Goal: Task Accomplishment & Management: Use online tool/utility

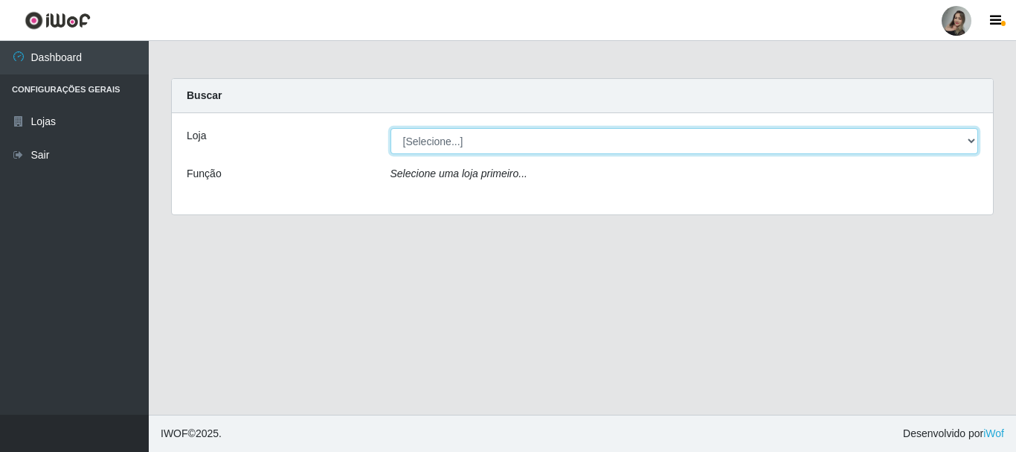
click at [970, 141] on select "[Selecione...] Supermercado Sao Francisco - Amarante" at bounding box center [685, 141] width 588 height 26
select select "383"
click at [391, 128] on select "[Selecione...] Supermercado Sao Francisco - Amarante" at bounding box center [685, 141] width 588 height 26
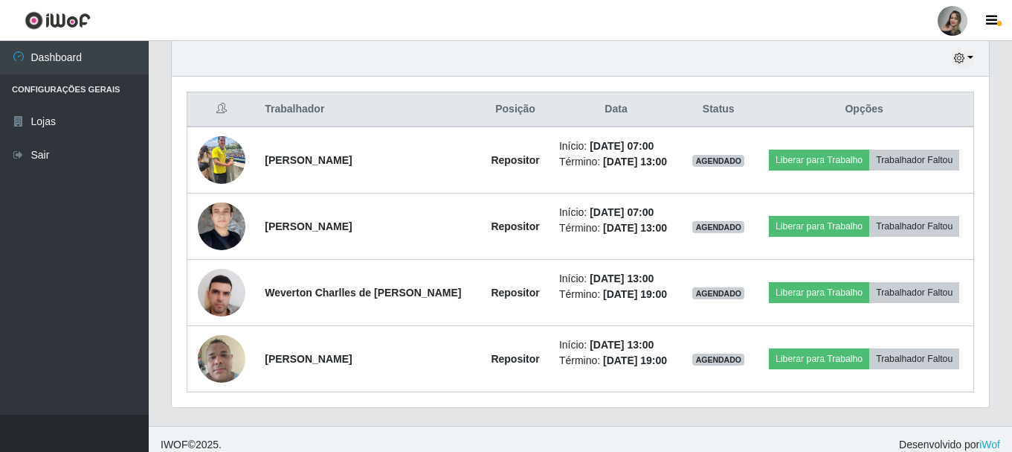
scroll to position [536, 0]
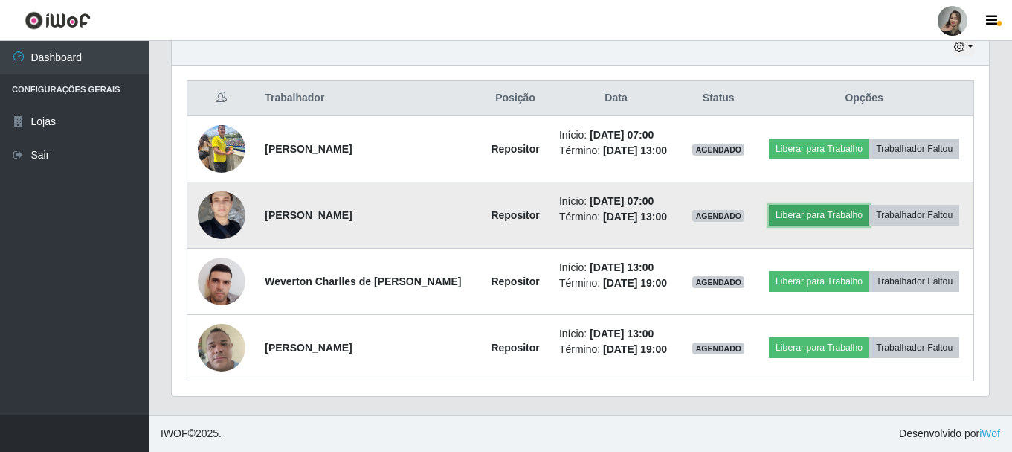
click at [813, 211] on button "Liberar para Trabalho" at bounding box center [819, 215] width 100 height 21
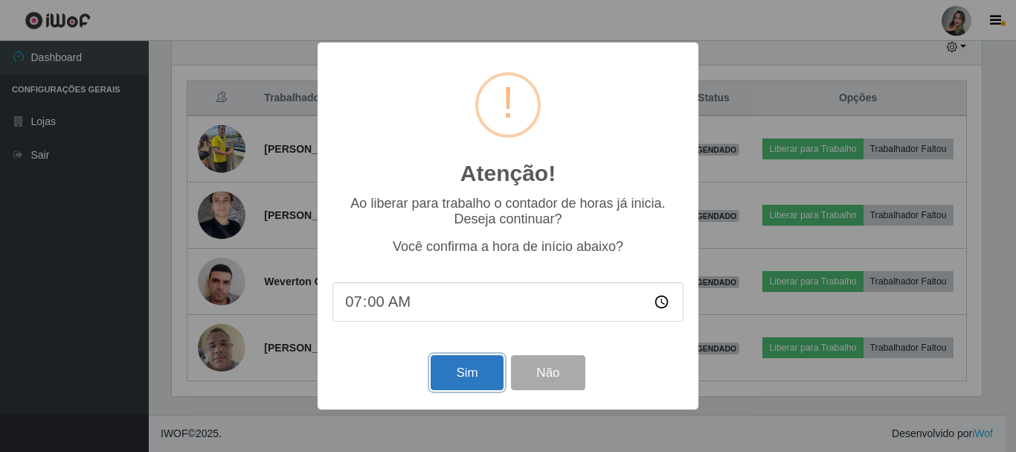
click at [463, 371] on button "Sim" at bounding box center [467, 372] width 72 height 35
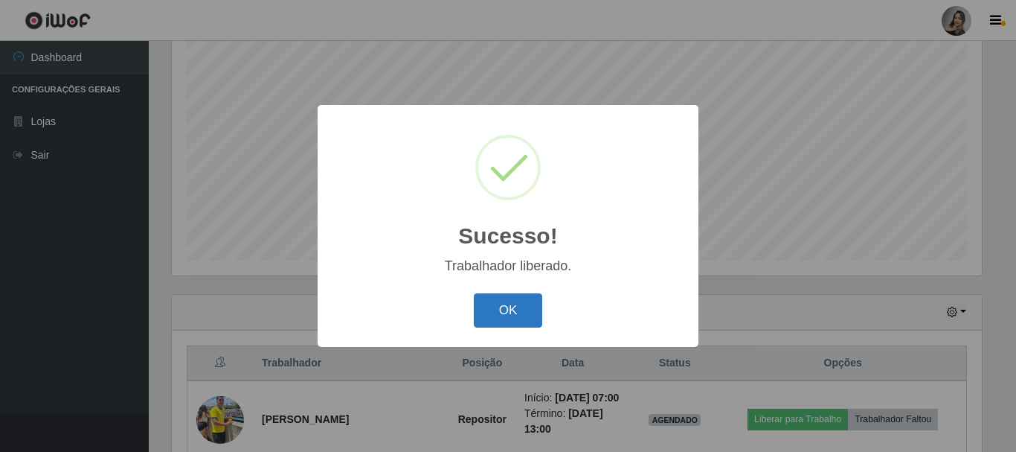
click at [497, 306] on button "OK" at bounding box center [508, 310] width 69 height 35
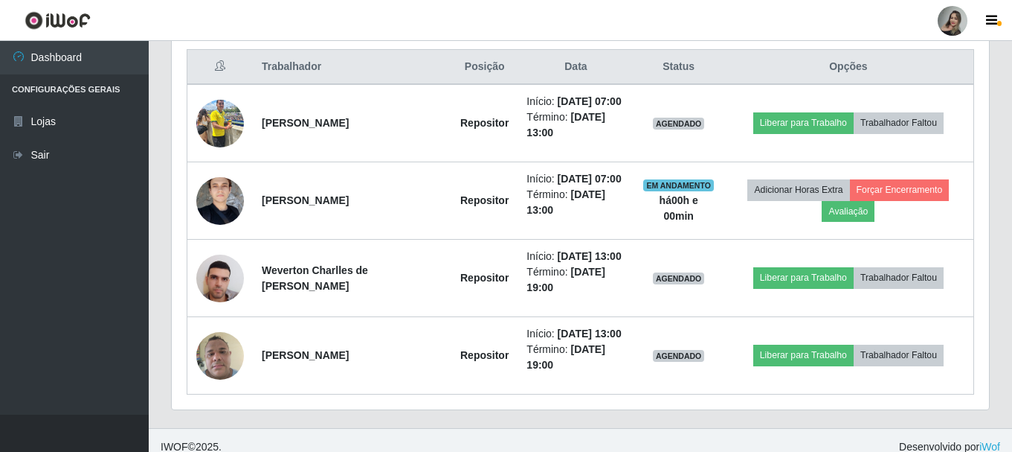
scroll to position [571, 0]
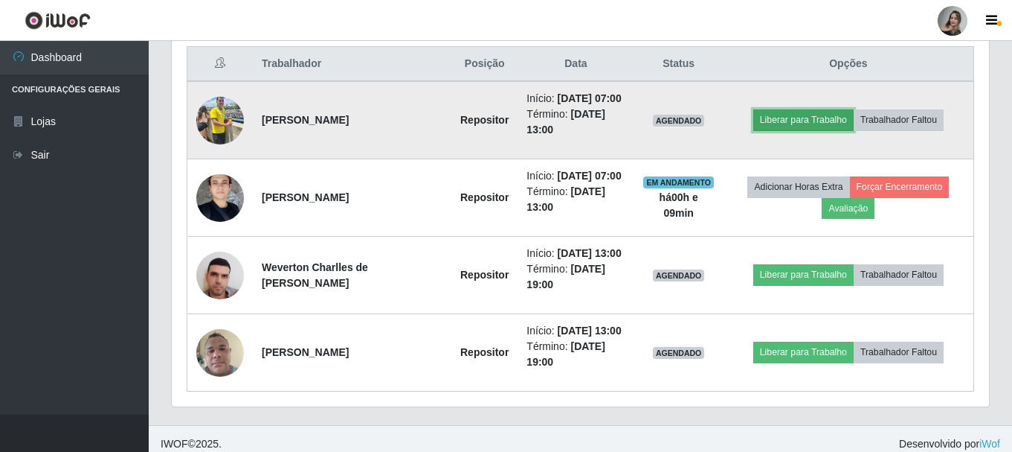
click at [815, 113] on button "Liberar para Trabalho" at bounding box center [804, 119] width 100 height 21
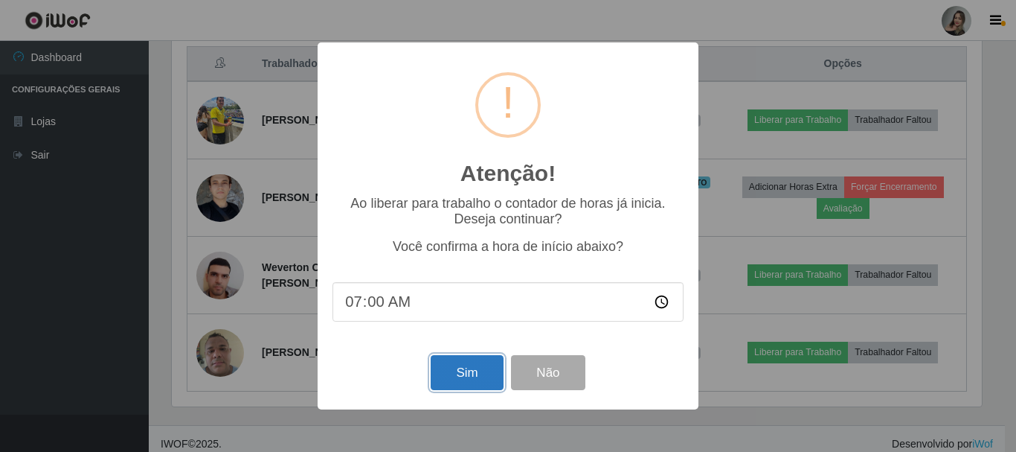
click at [463, 384] on button "Sim" at bounding box center [467, 372] width 72 height 35
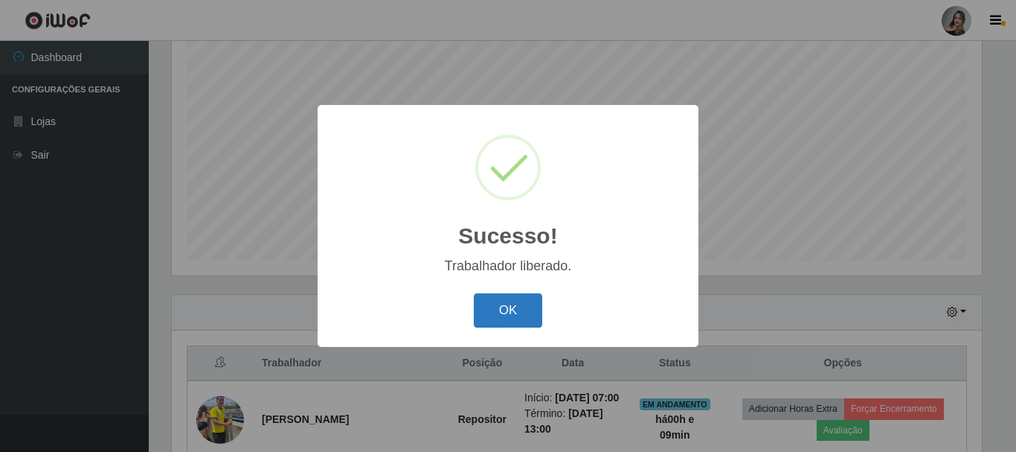
click at [527, 303] on button "OK" at bounding box center [508, 310] width 69 height 35
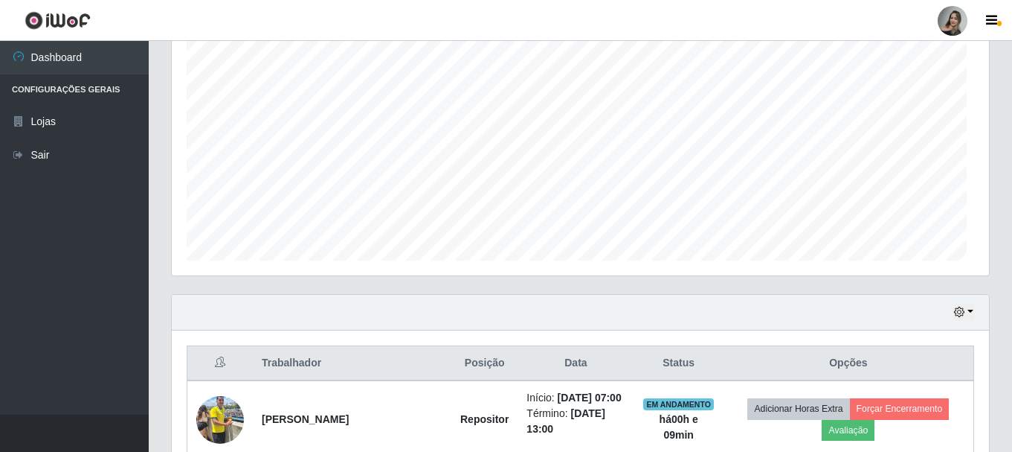
scroll to position [309, 818]
